Goal: Task Accomplishment & Management: Manage account settings

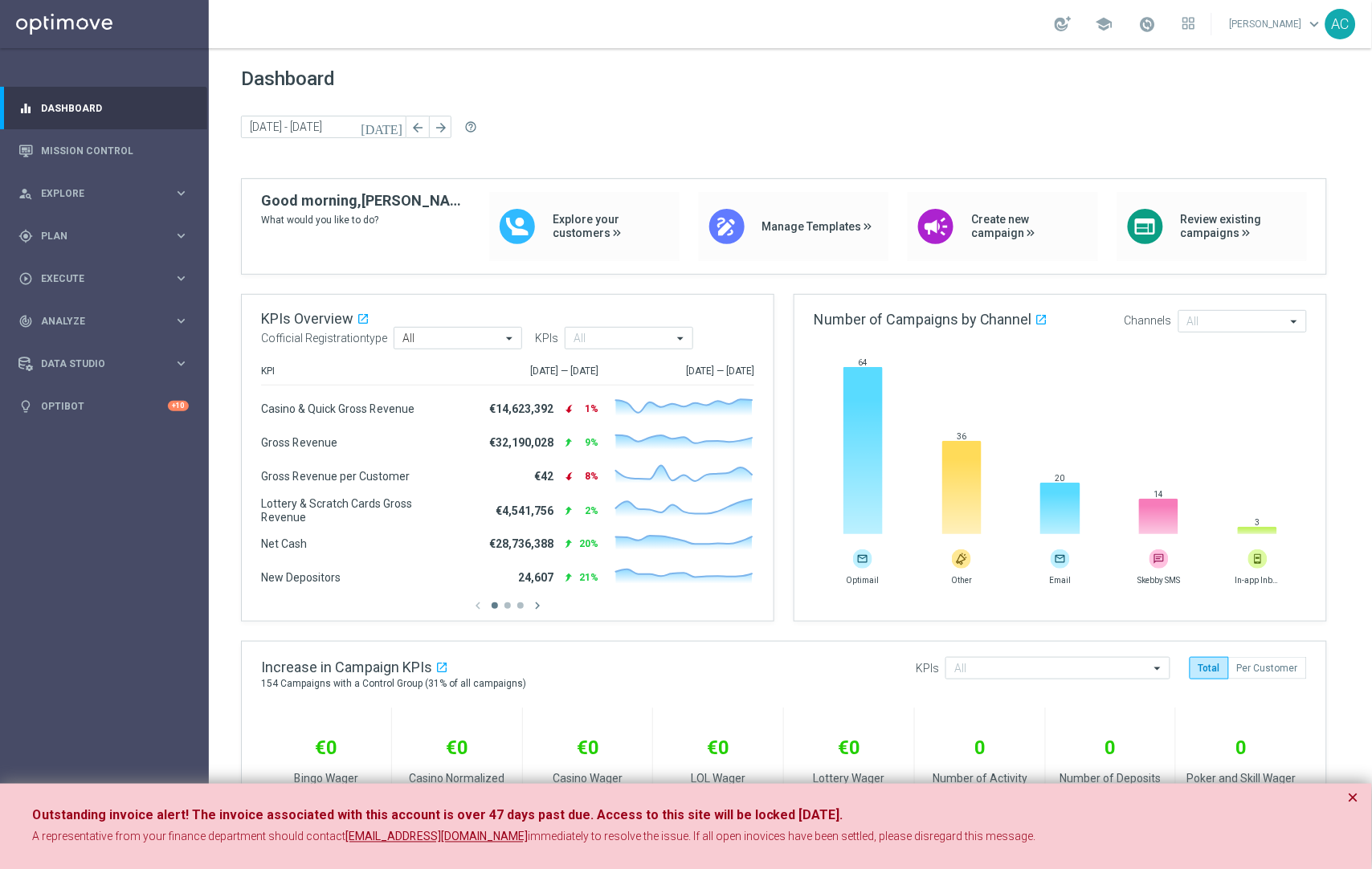
click at [1316, 24] on span "keyboard_arrow_down" at bounding box center [1314, 24] width 18 height 18
click at [137, 550] on sidenavbar "equalizer Dashboard Mission Control" at bounding box center [104, 434] width 209 height 869
click at [1351, 800] on button "×" at bounding box center [1353, 798] width 11 height 19
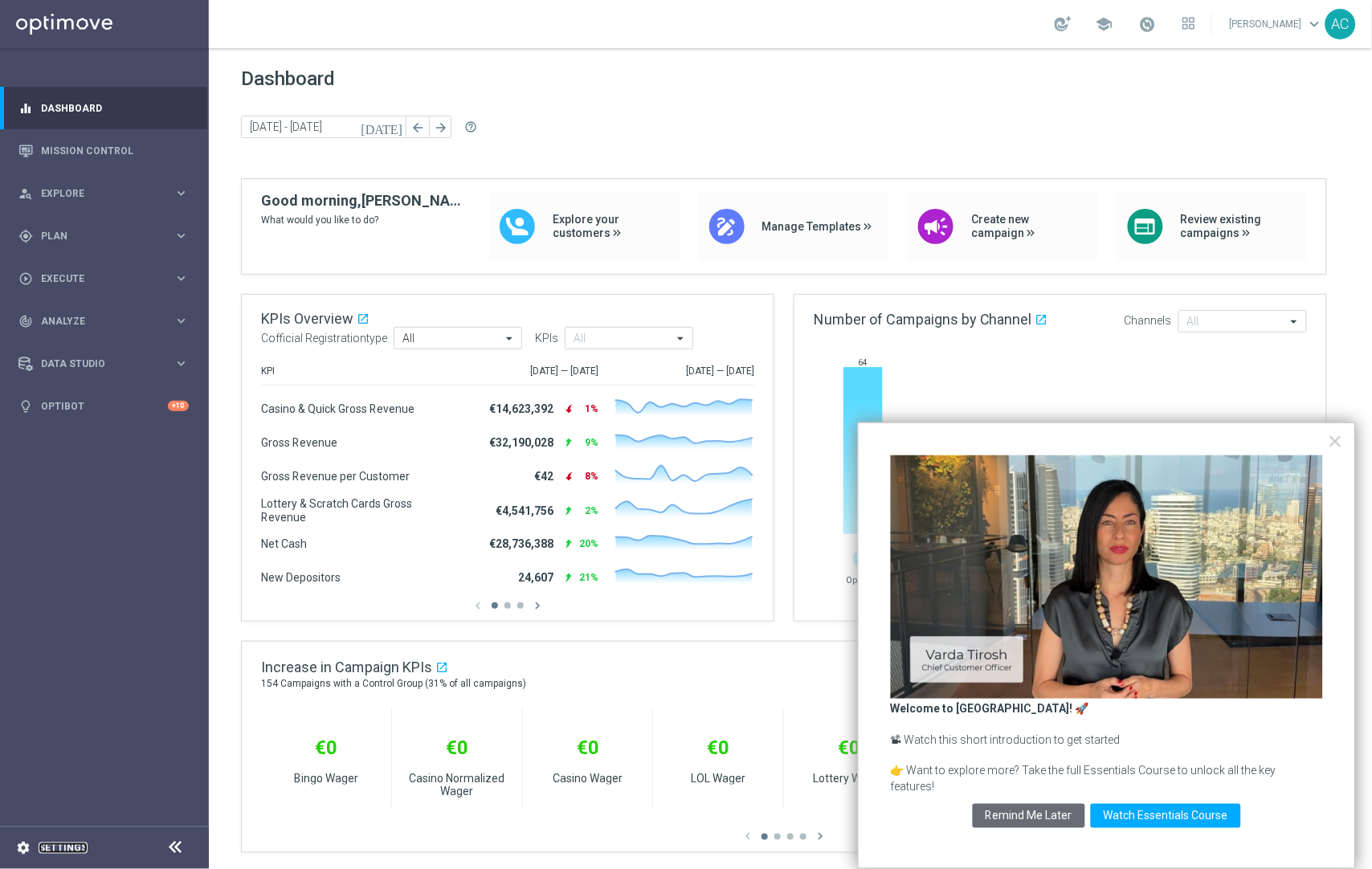
click at [68, 849] on link "Settings" at bounding box center [63, 848] width 49 height 9
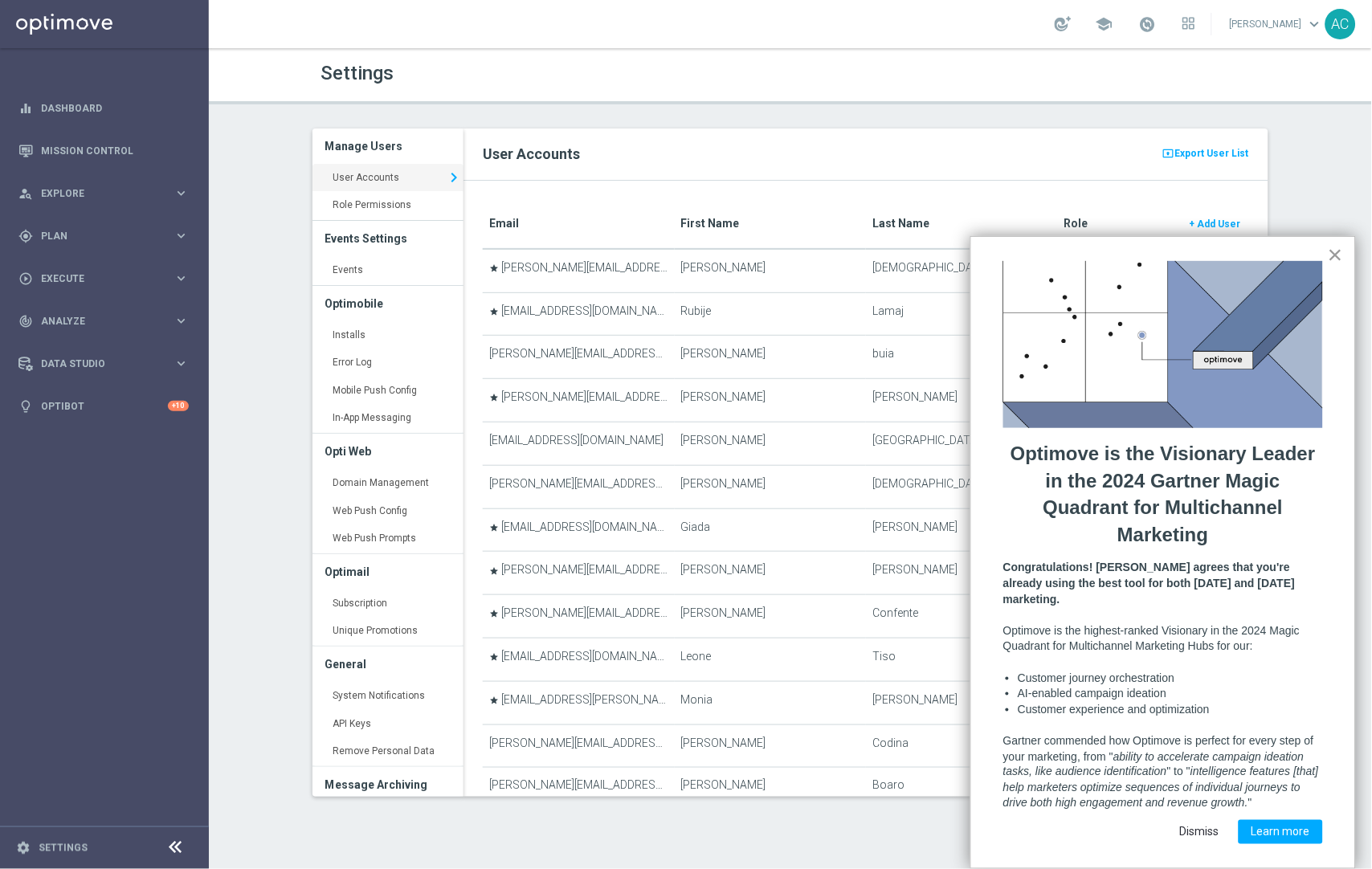
click at [1338, 248] on button "×" at bounding box center [1335, 255] width 16 height 26
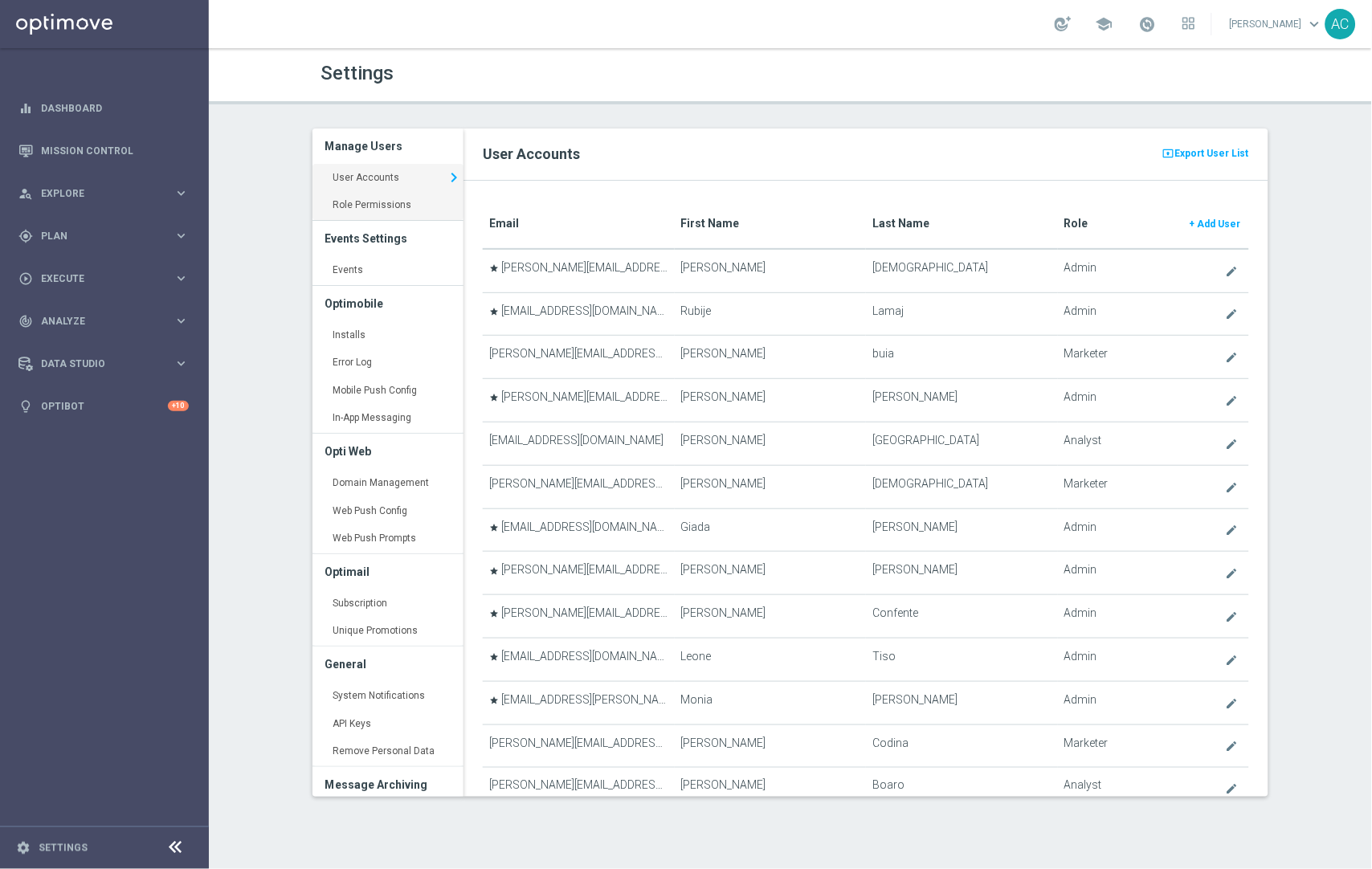
click at [397, 200] on link "Role Permissions keyboard_arrow_right" at bounding box center [388, 206] width 151 height 29
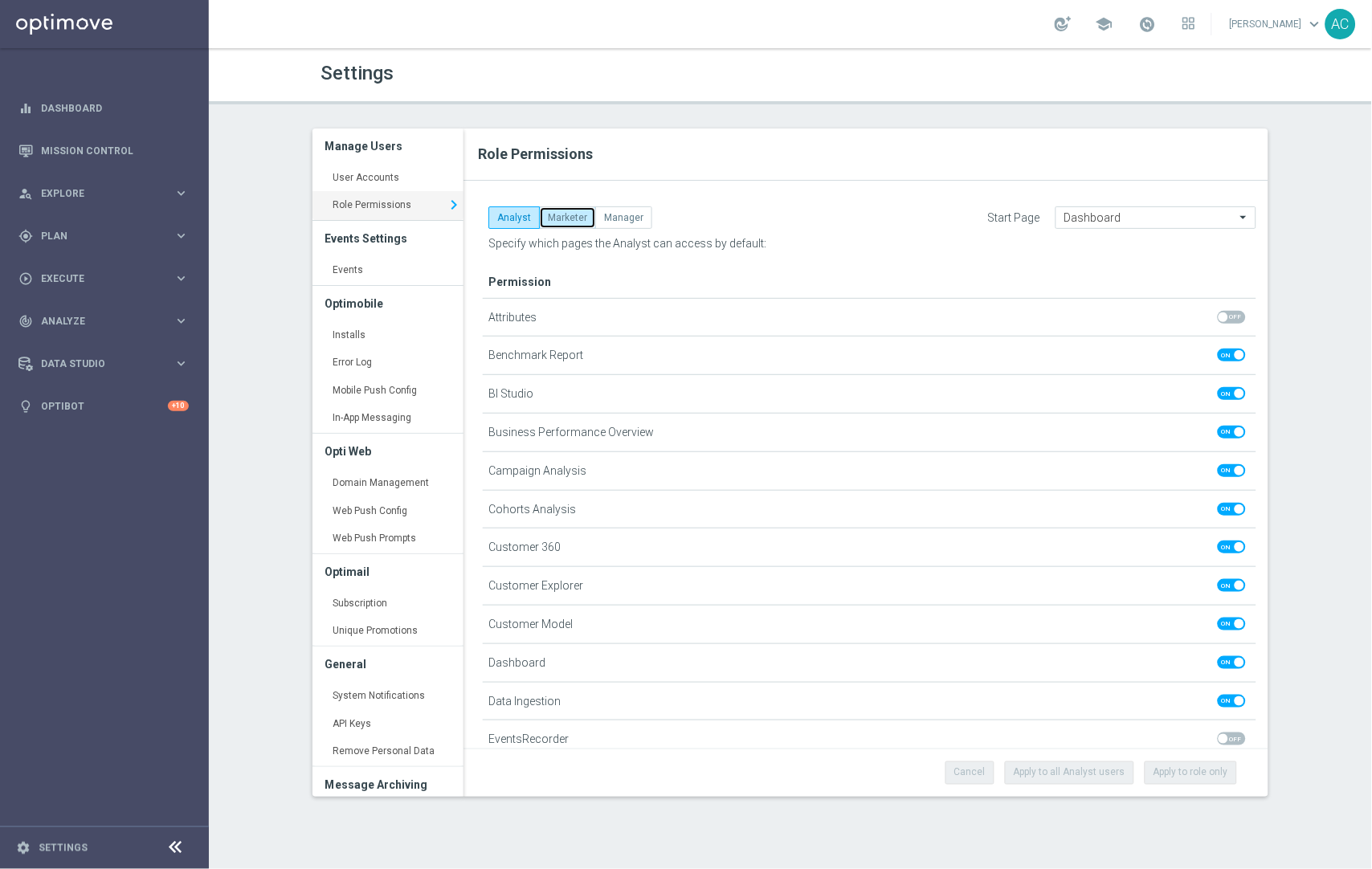
click at [565, 216] on button "Marketer" at bounding box center [567, 217] width 57 height 22
checkbox input "true"
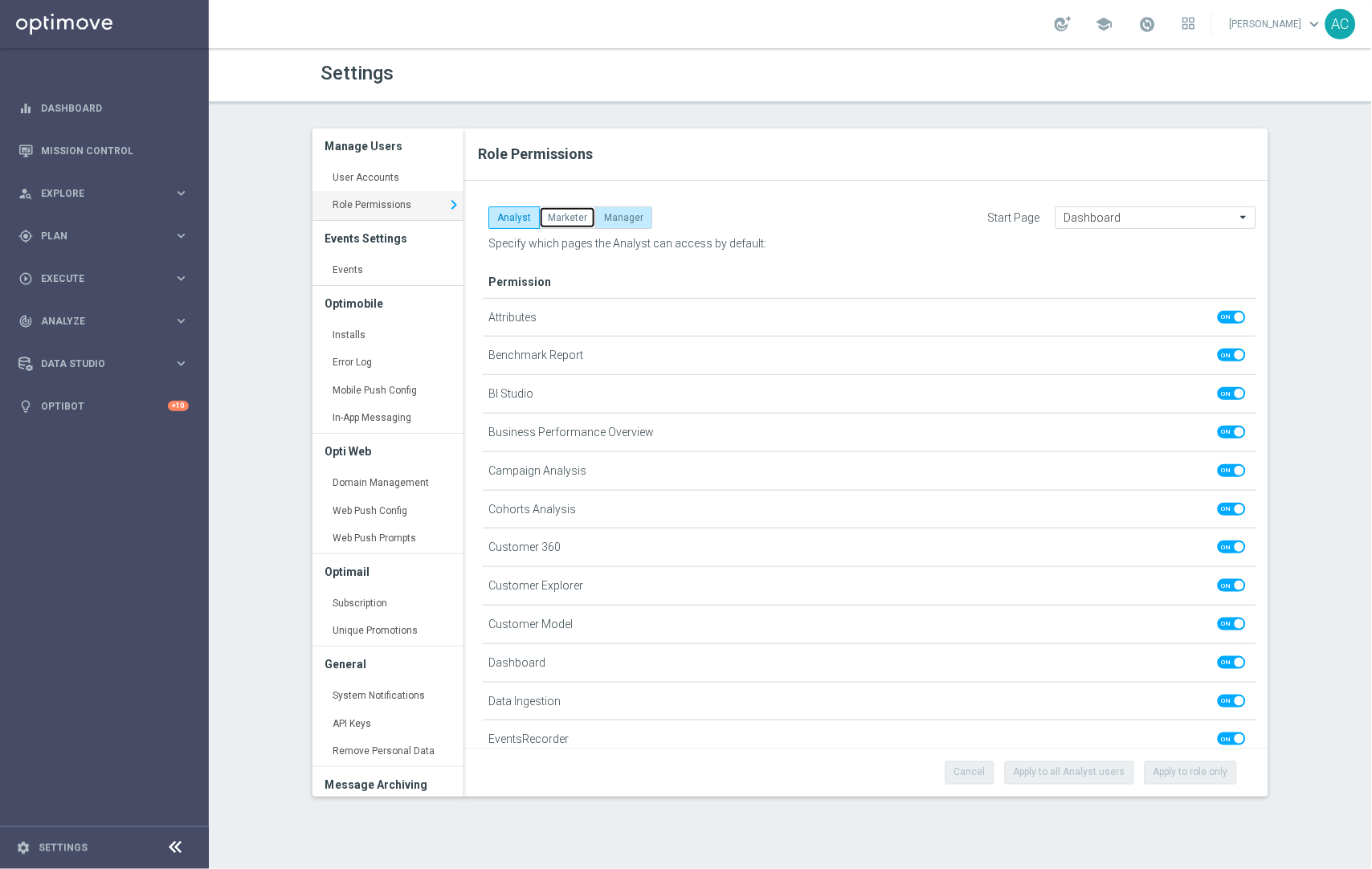
checkbox input "true"
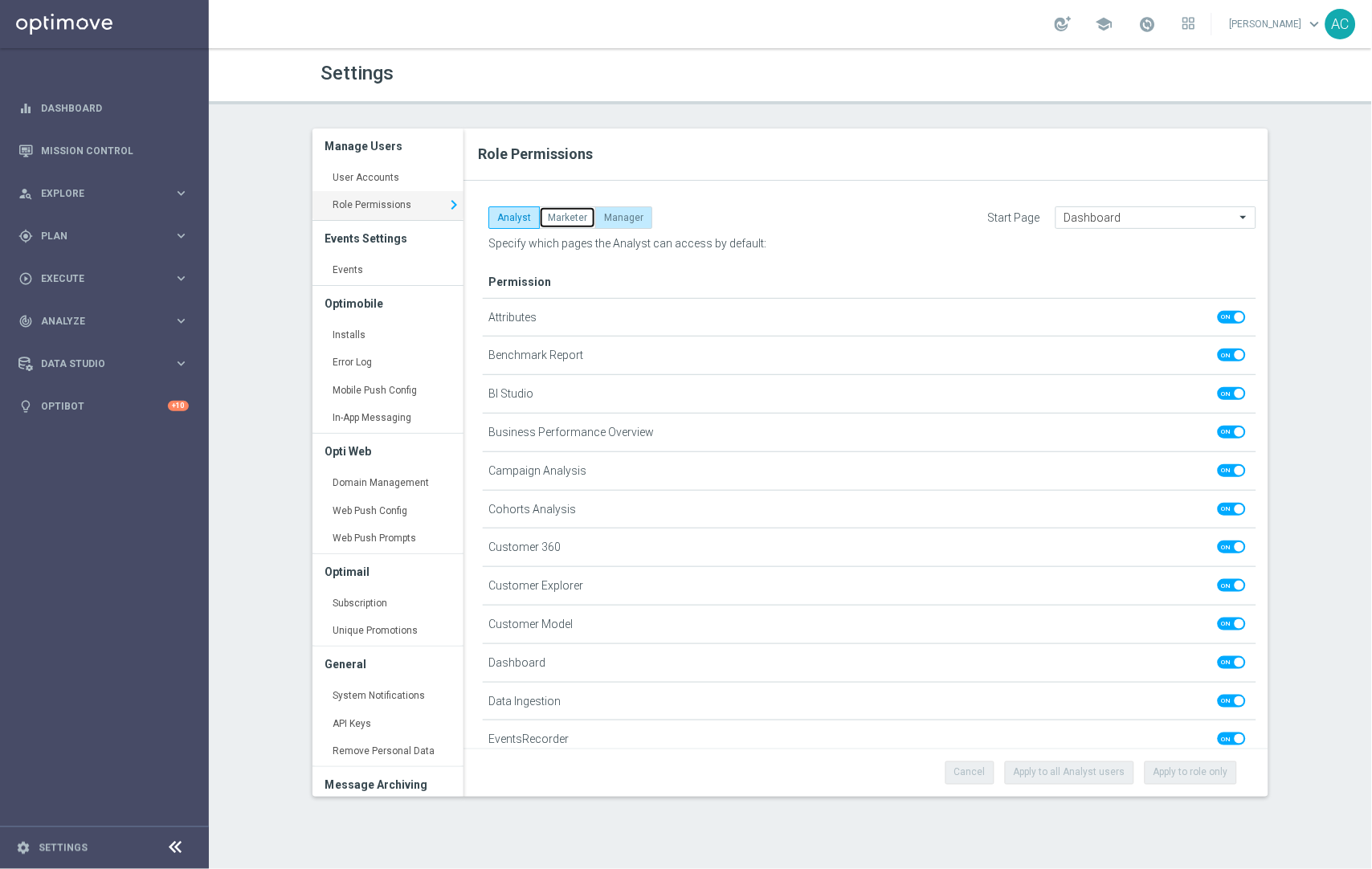
checkbox input "true"
click at [638, 218] on button "Manager" at bounding box center [624, 217] width 57 height 22
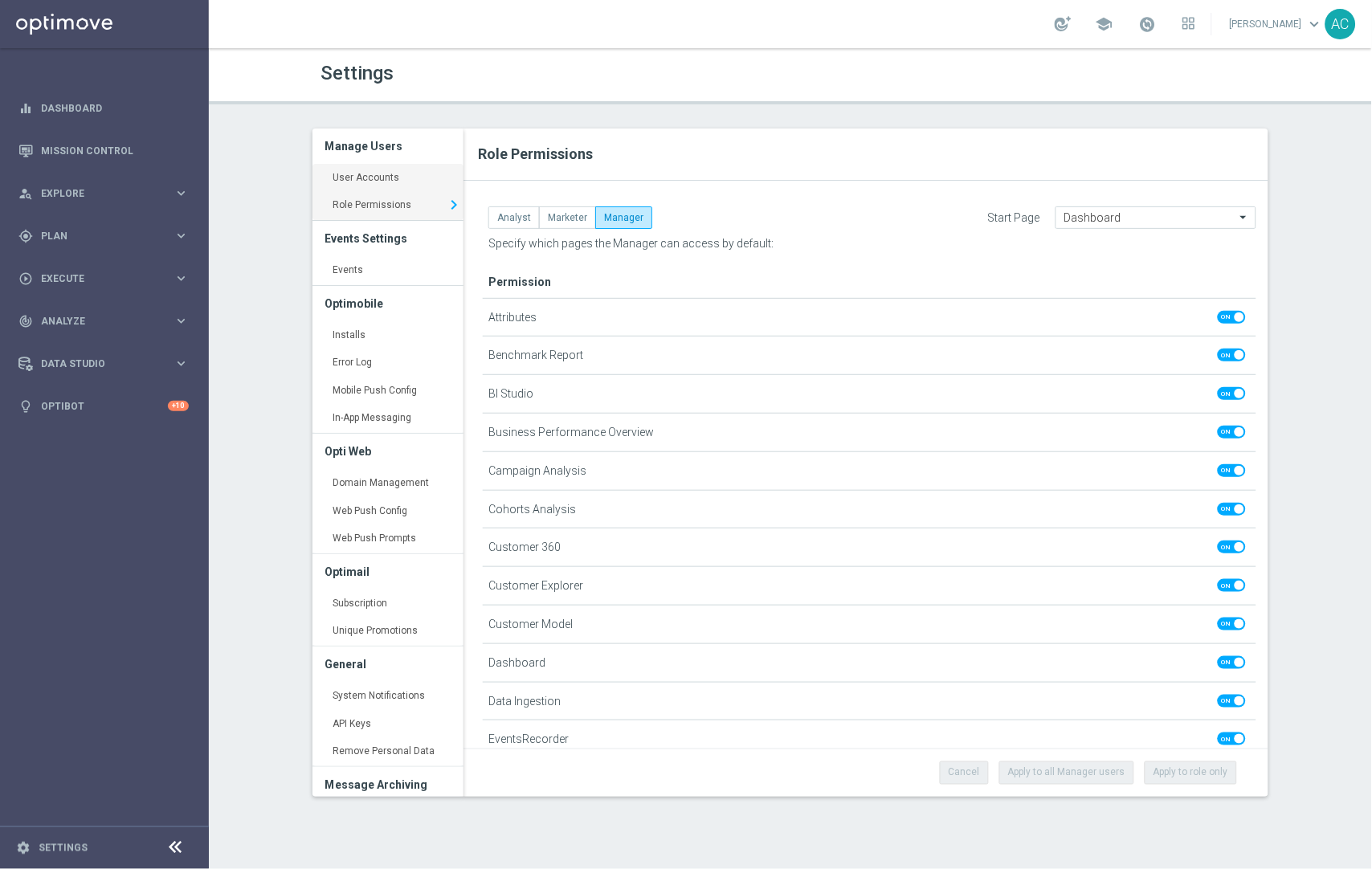
click at [390, 178] on link "User Accounts keyboard_arrow_right" at bounding box center [388, 178] width 151 height 29
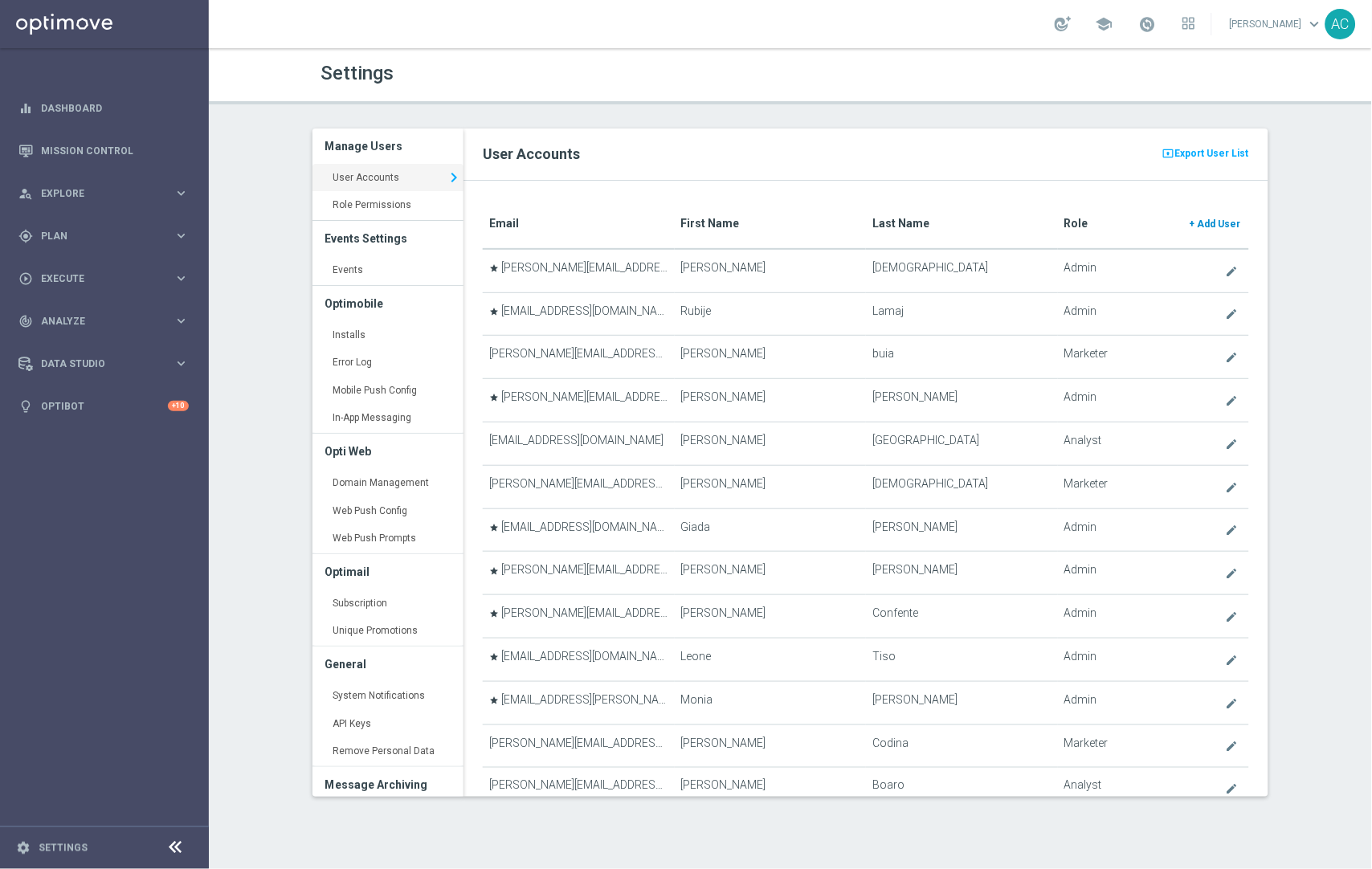
click at [1188, 216] on link "+ Add User" at bounding box center [1214, 224] width 54 height 26
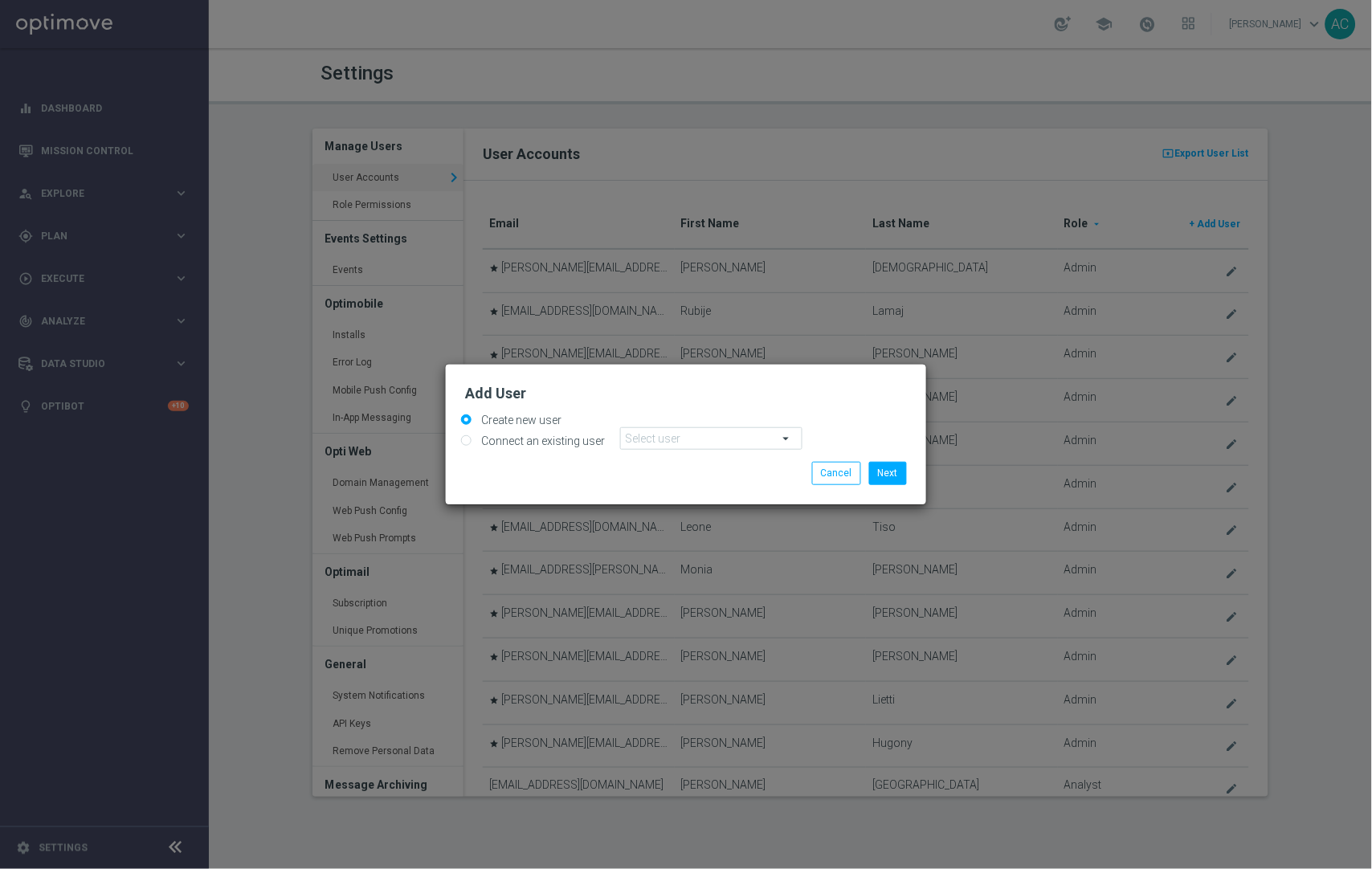
click at [665, 440] on span at bounding box center [711, 439] width 181 height 21
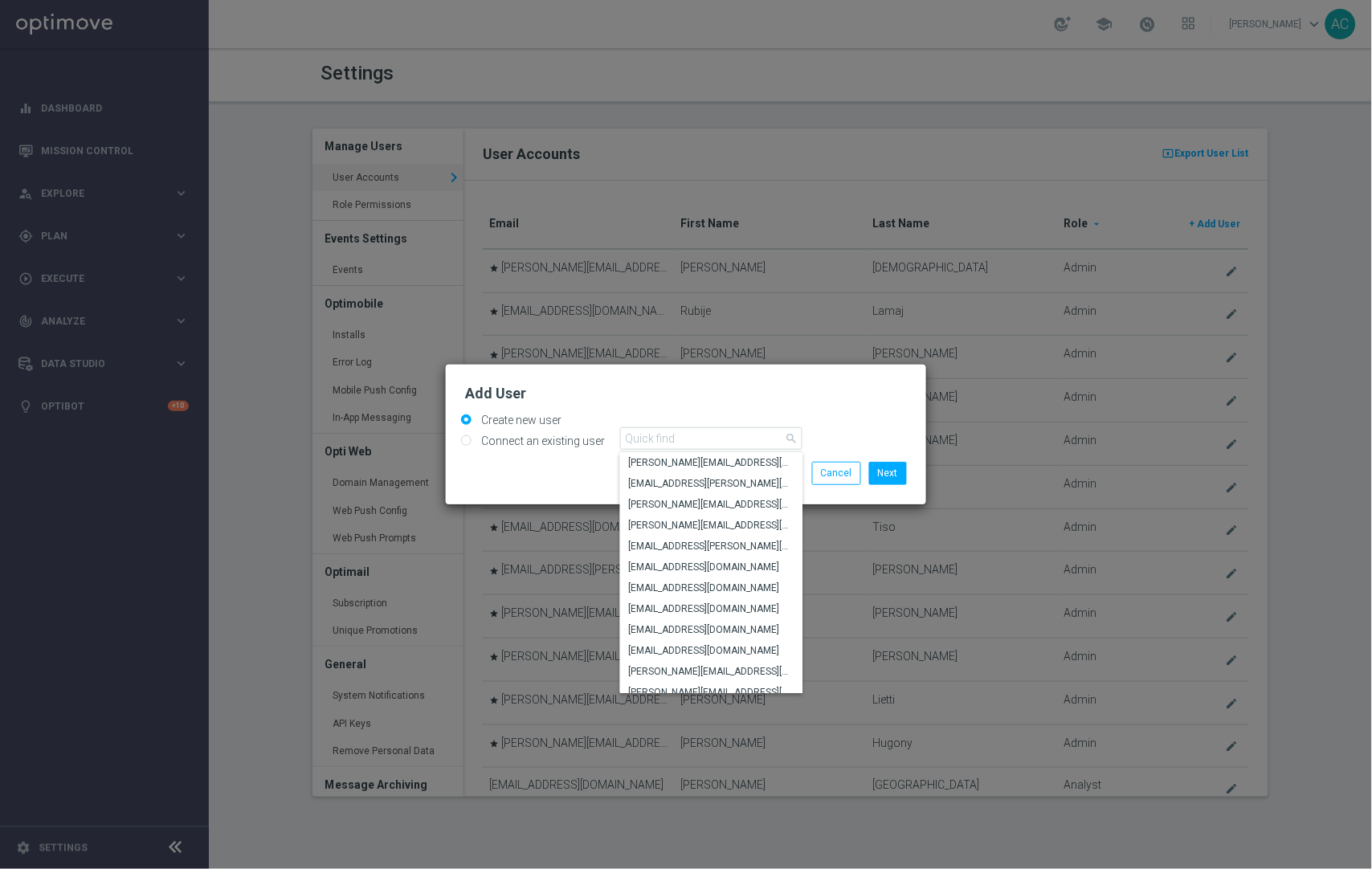
click at [562, 442] on label "Connect an existing user" at bounding box center [541, 441] width 128 height 15
click at [471, 442] on input "Connect an existing user" at bounding box center [466, 441] width 10 height 10
radio input "true"
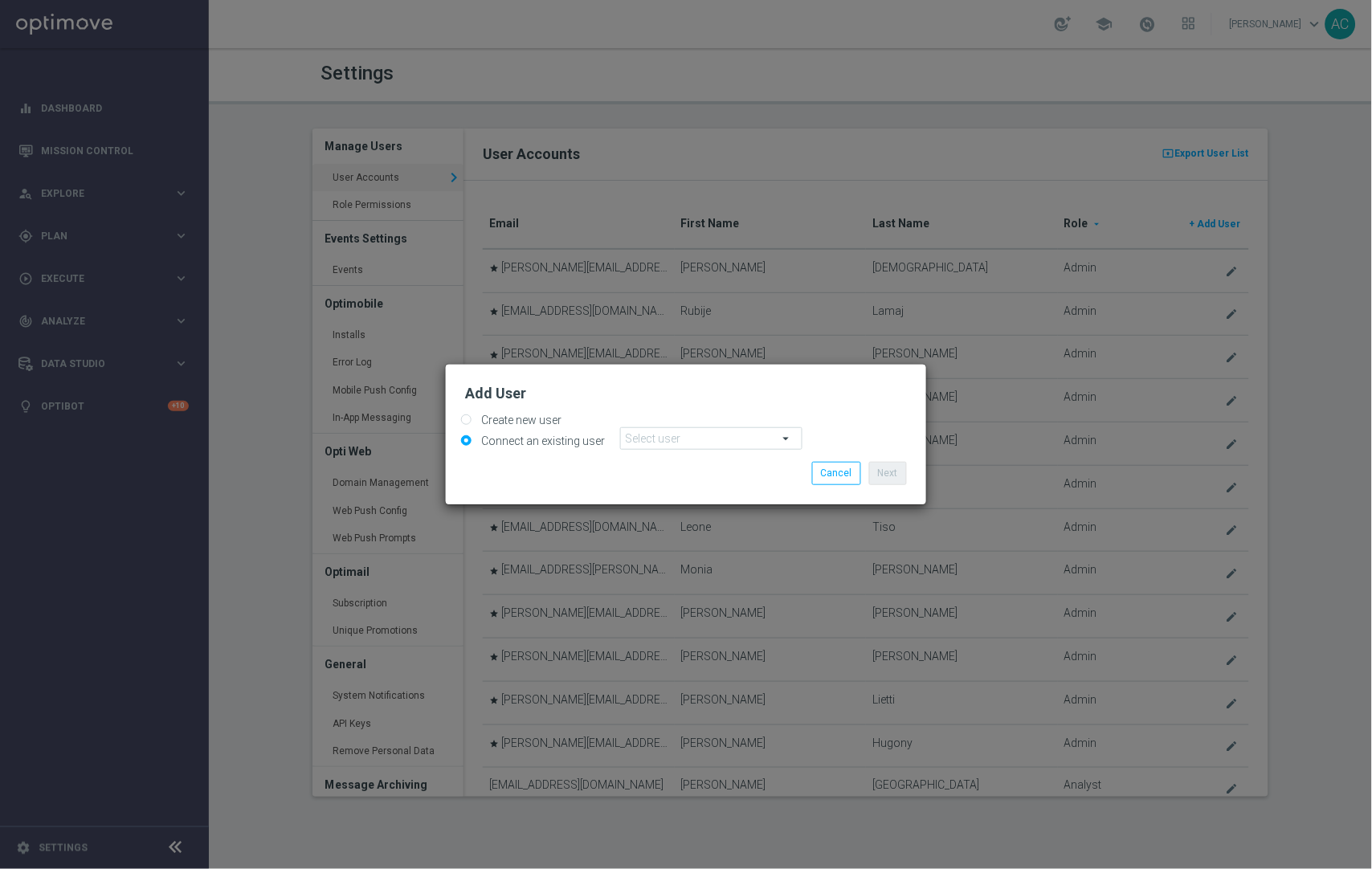
click at [661, 438] on span at bounding box center [711, 439] width 181 height 21
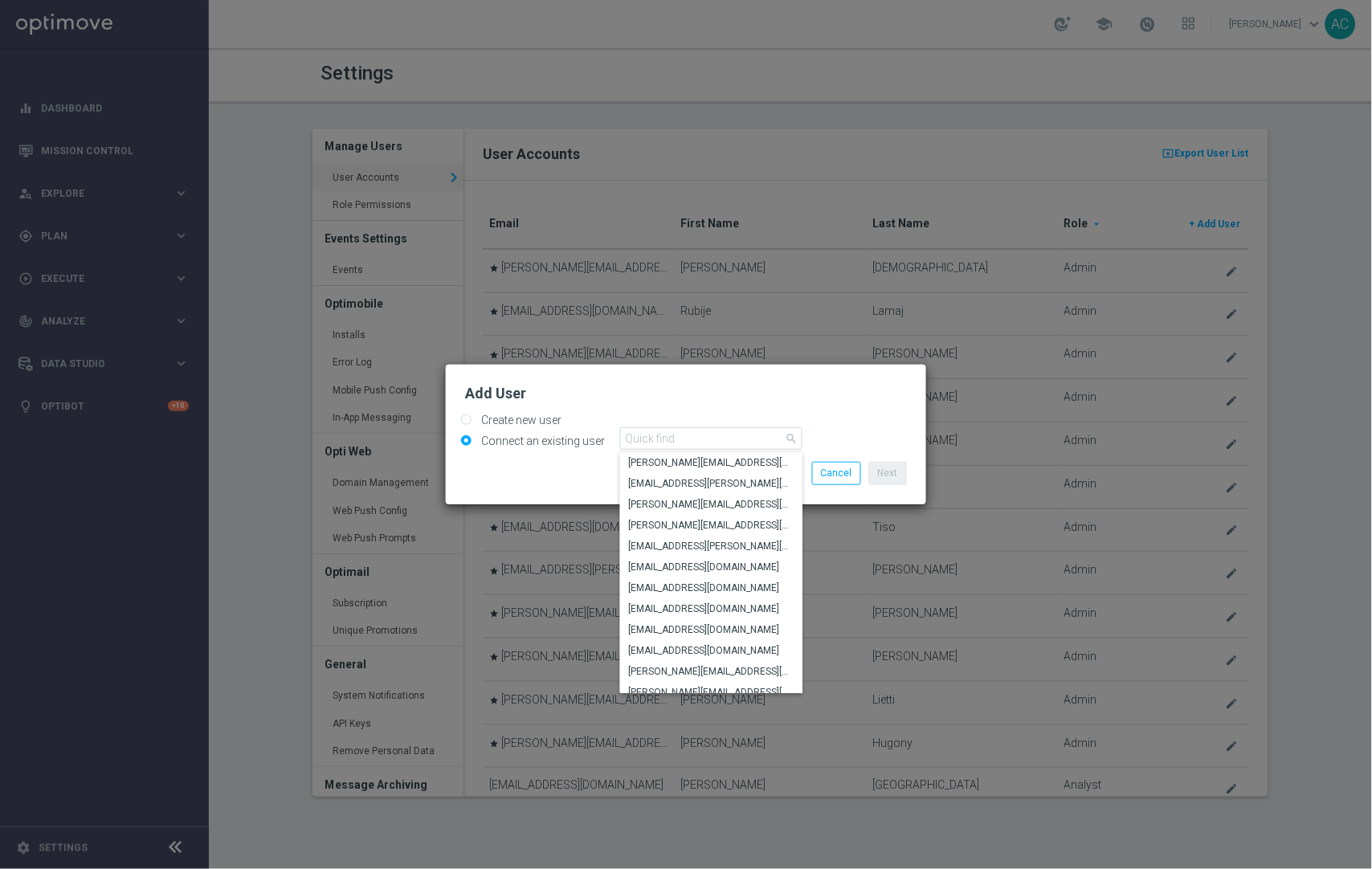
click at [510, 425] on label "Create new user" at bounding box center [520, 420] width 84 height 15
click at [471, 425] on input "Create new user" at bounding box center [466, 422] width 10 height 10
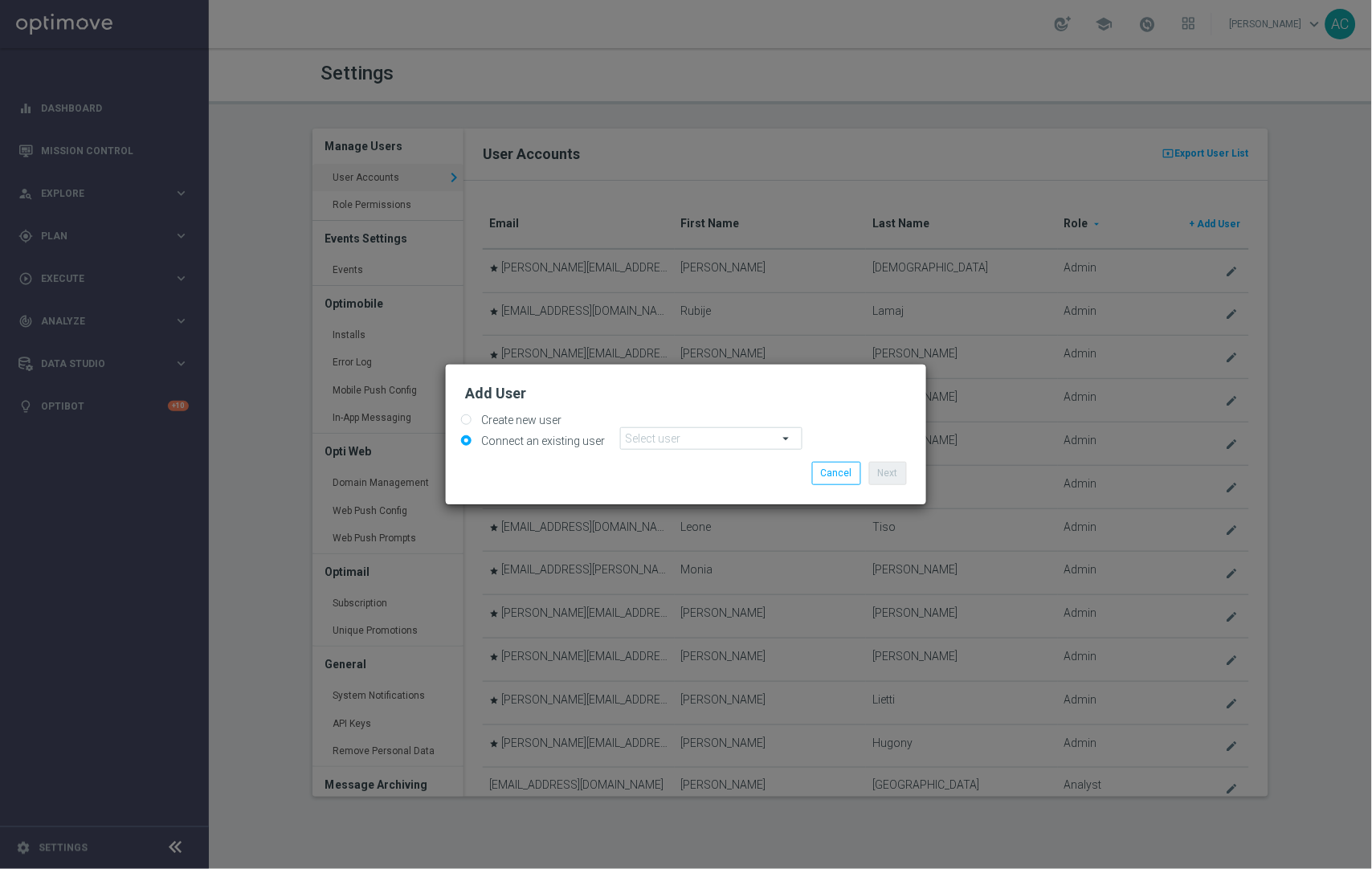
click at [526, 416] on label "Create new user" at bounding box center [520, 420] width 84 height 15
click at [471, 416] on input "Create new user" at bounding box center [466, 422] width 10 height 10
radio input "true"
click at [677, 437] on span at bounding box center [711, 439] width 181 height 21
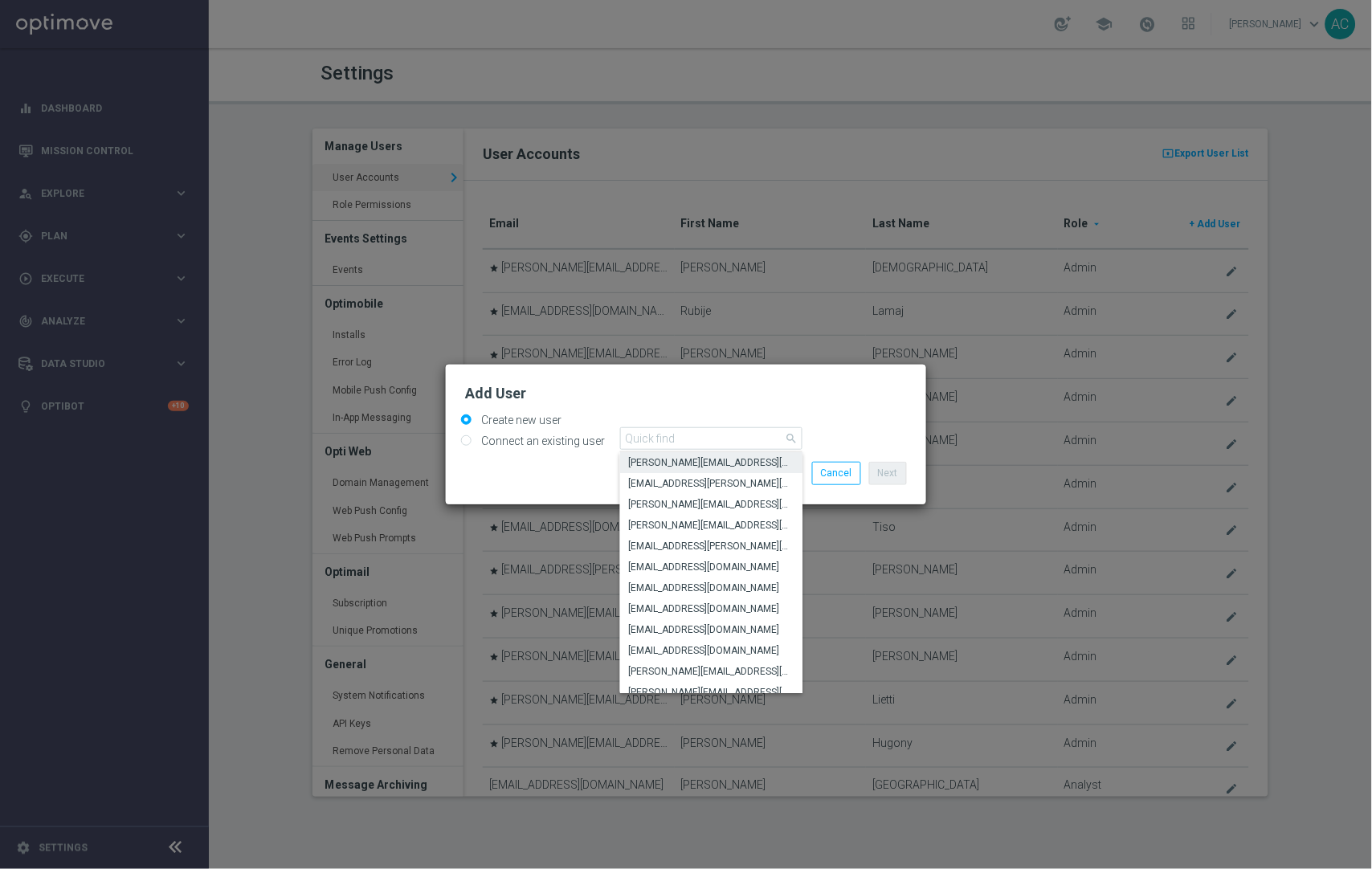
click at [717, 465] on span "[PERSON_NAME][EMAIL_ADDRESS][PERSON_NAME][DOMAIN_NAME]" at bounding box center [711, 462] width 166 height 13
type input "[PERSON_NAME][EMAIL_ADDRESS][PERSON_NAME][DOMAIN_NAME]"
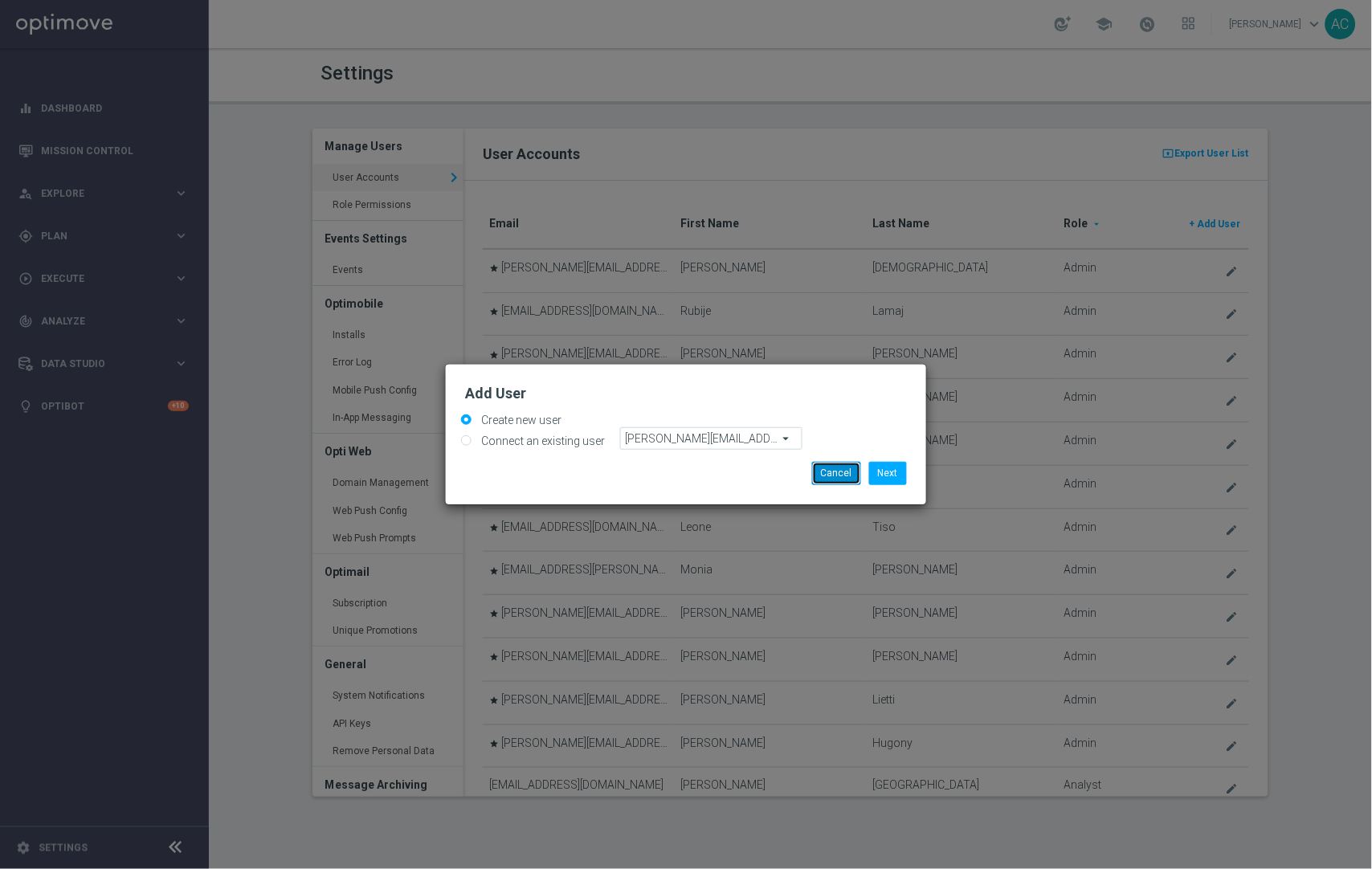
click at [839, 479] on button "Cancel" at bounding box center [836, 473] width 49 height 22
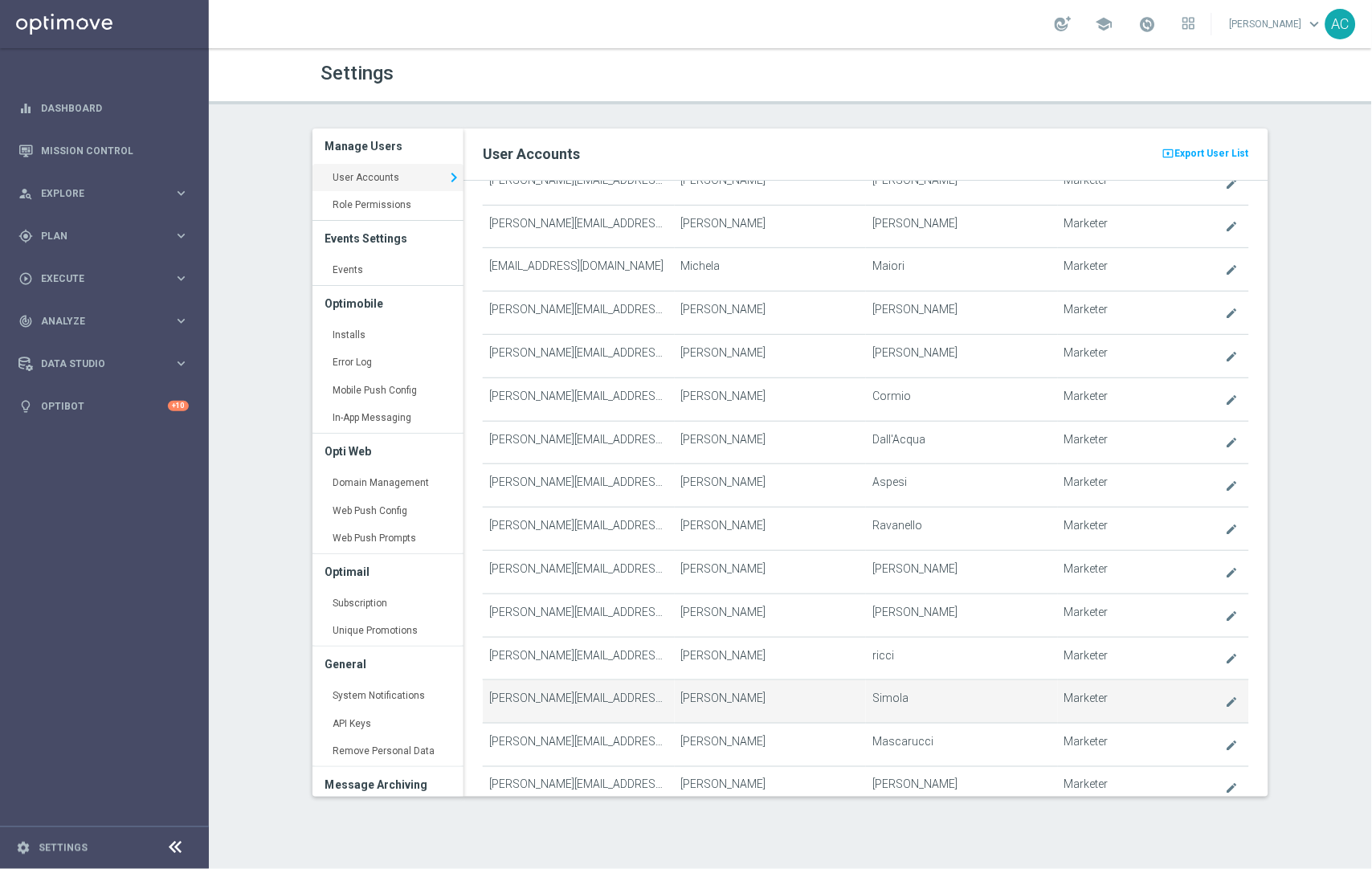
scroll to position [5309, 0]
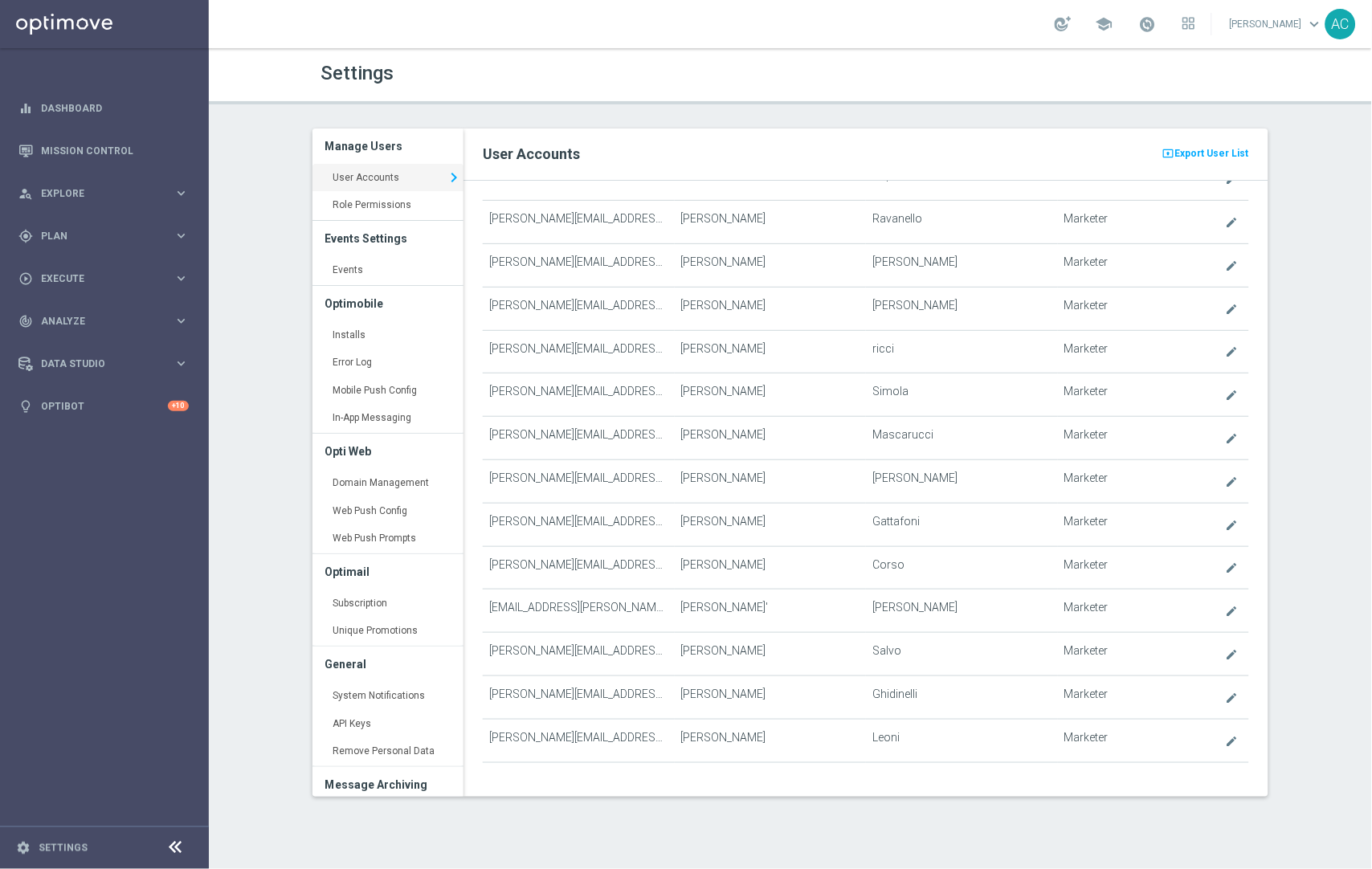
click at [405, 170] on link "User Accounts keyboard_arrow_right" at bounding box center [388, 178] width 151 height 29
click at [444, 172] on icon "keyboard_arrow_right" at bounding box center [453, 178] width 19 height 24
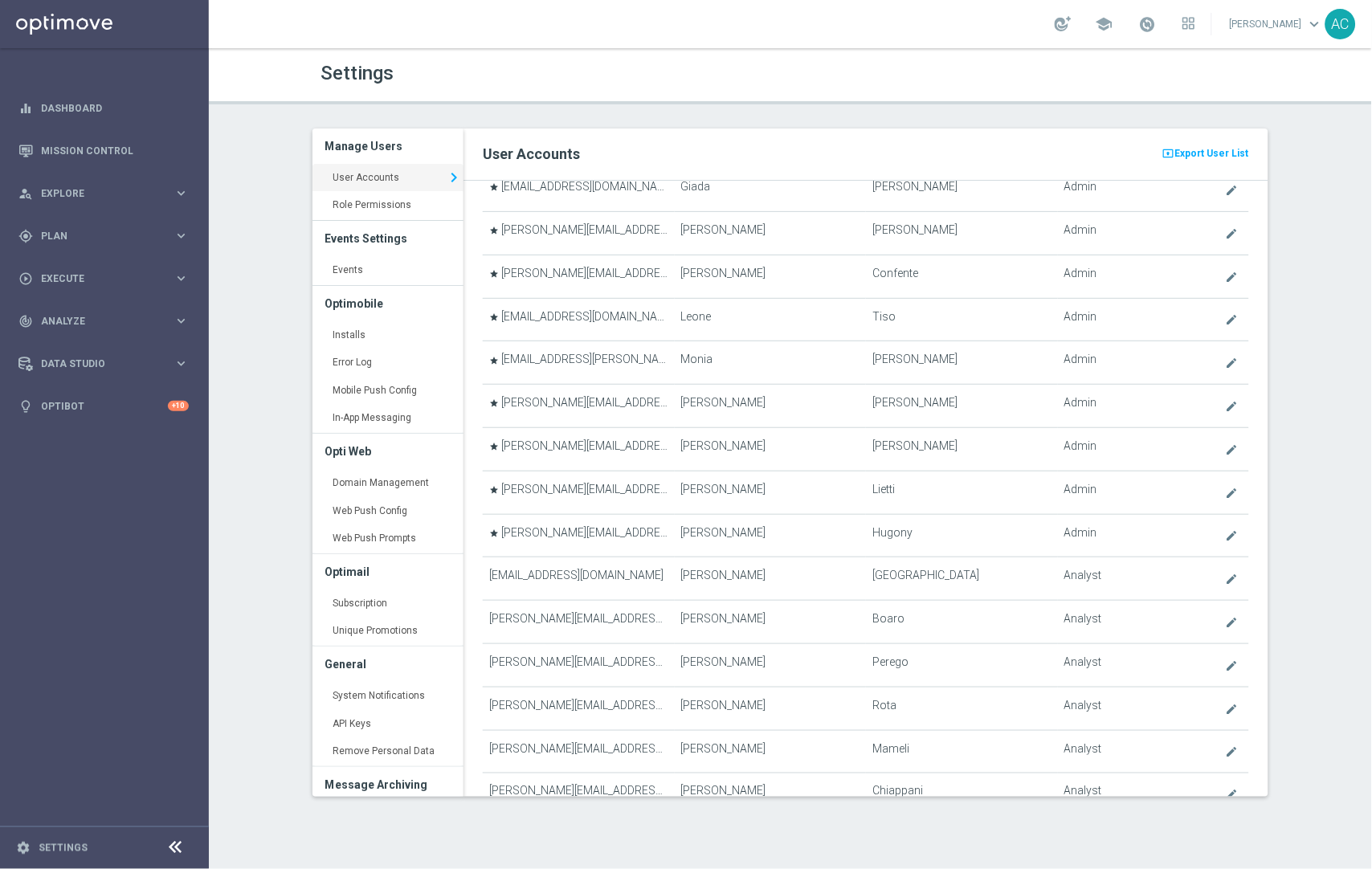
scroll to position [0, 0]
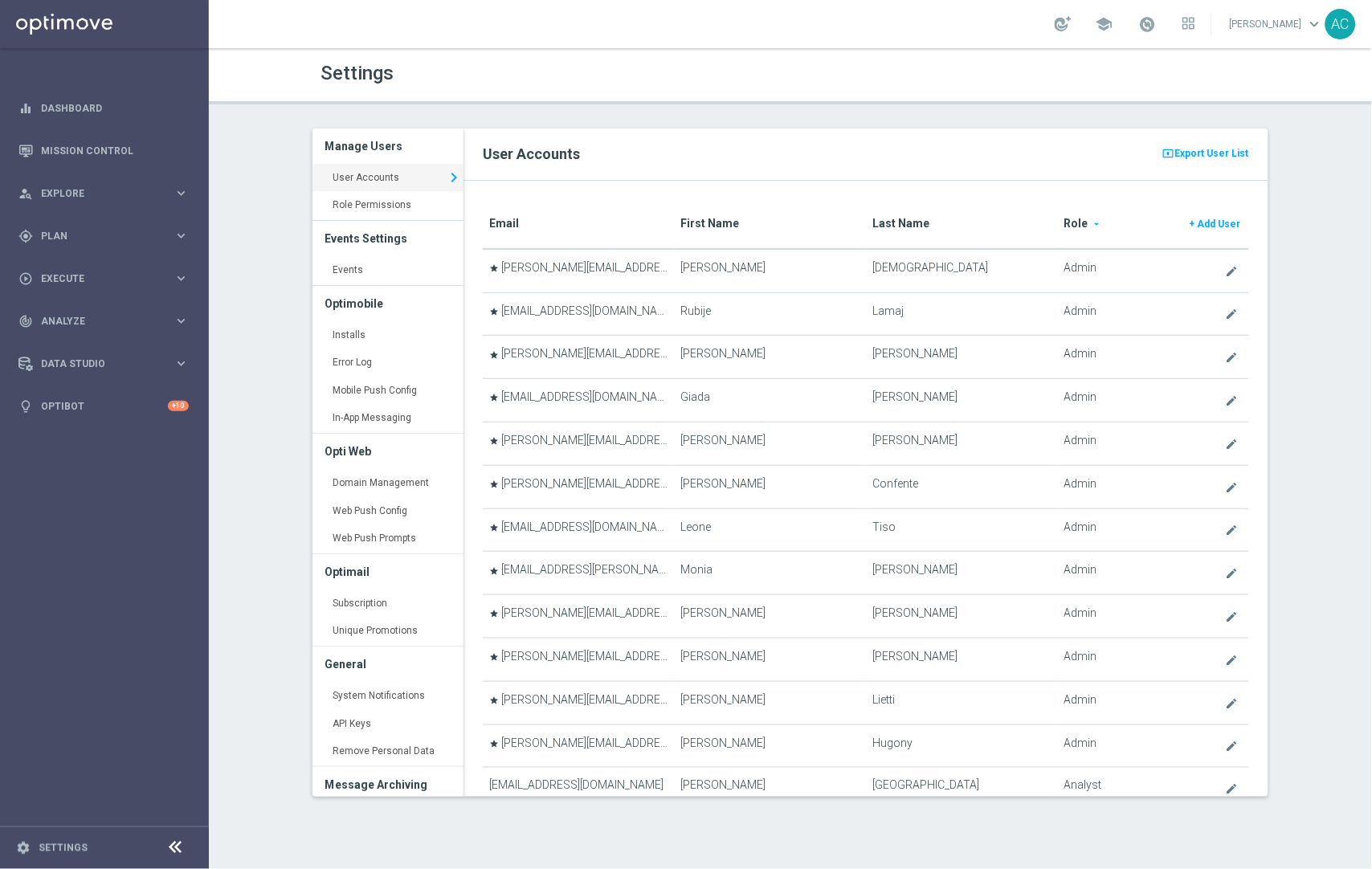
click at [1057, 224] on th "Role arrow_drop_down + Add User" at bounding box center [1153, 224] width 191 height 49
click at [1075, 223] on translate "Role" at bounding box center [1076, 223] width 24 height 13
click at [391, 167] on link "User Accounts keyboard_arrow_right" at bounding box center [388, 178] width 151 height 29
